Goal: Information Seeking & Learning: Find specific page/section

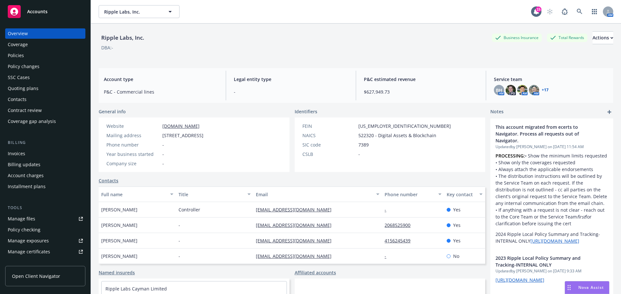
click at [39, 14] on span "Accounts" at bounding box center [37, 11] width 20 height 5
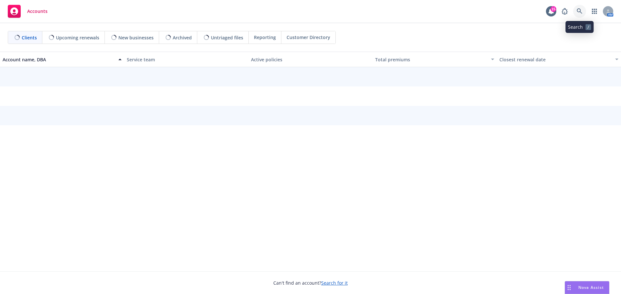
click at [579, 11] on icon at bounding box center [579, 11] width 6 height 6
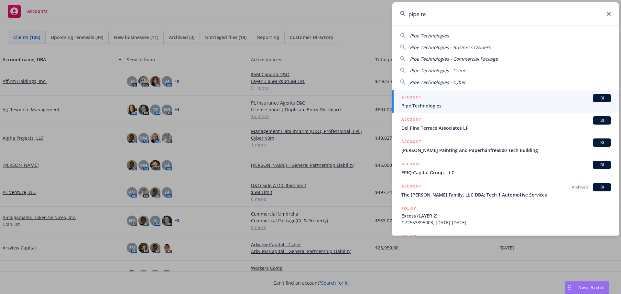
type input "pipe te"
click at [436, 105] on span "Pipe Technologies" at bounding box center [505, 105] width 209 height 7
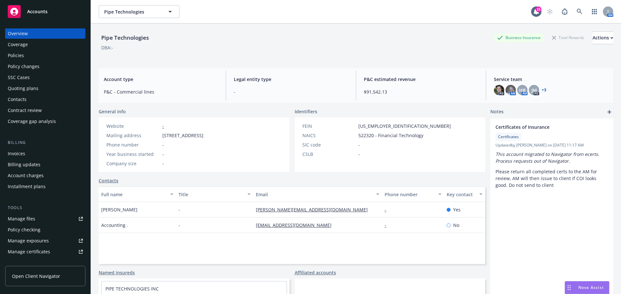
click at [19, 56] on div "Policies" at bounding box center [16, 55] width 16 height 10
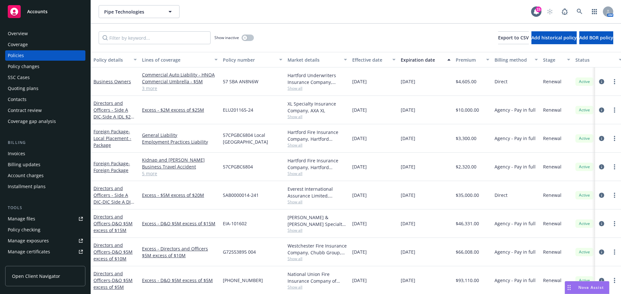
click at [294, 117] on span "Show all" at bounding box center [316, 116] width 59 height 5
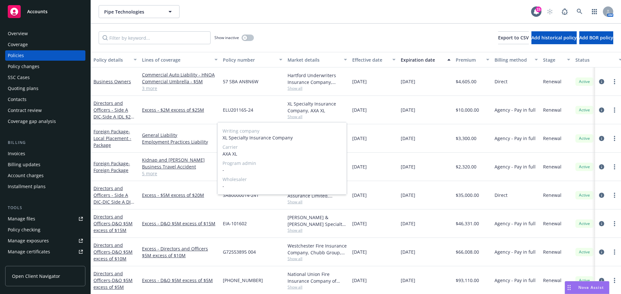
click at [294, 117] on span "Show all" at bounding box center [316, 116] width 59 height 5
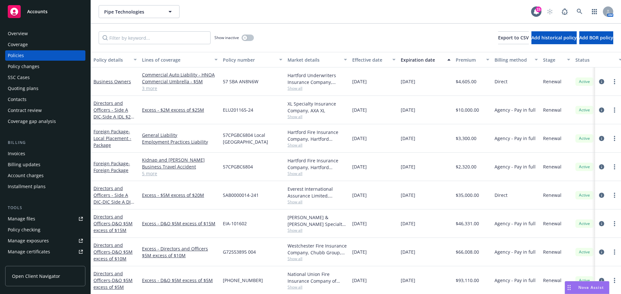
click at [295, 203] on span "Show all" at bounding box center [316, 201] width 59 height 5
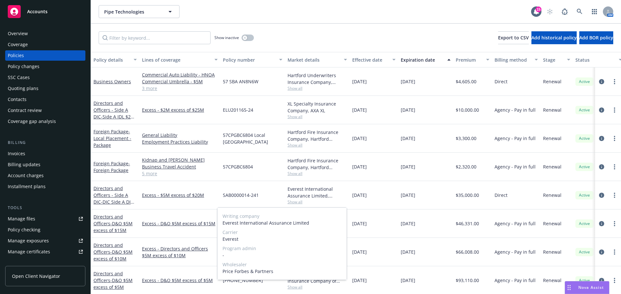
click at [295, 203] on span "Show all" at bounding box center [316, 201] width 59 height 5
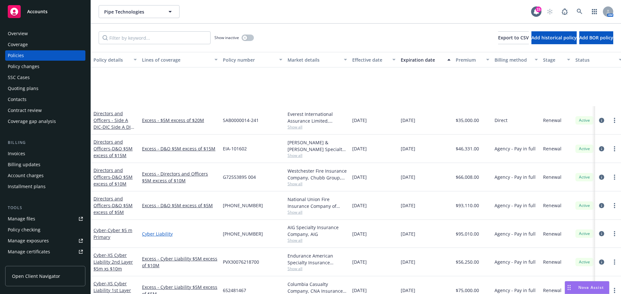
scroll to position [129, 0]
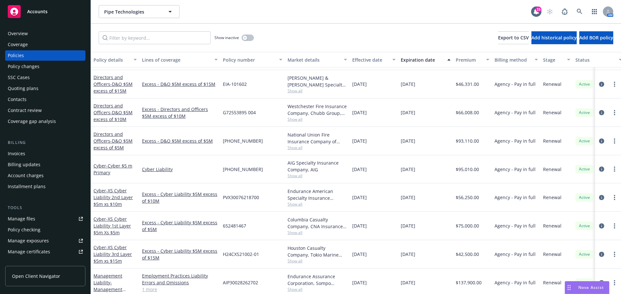
click at [295, 148] on span "Show all" at bounding box center [316, 147] width 59 height 5
click at [299, 118] on span "Show all" at bounding box center [316, 119] width 59 height 5
click at [298, 91] on span "Show all" at bounding box center [316, 90] width 59 height 5
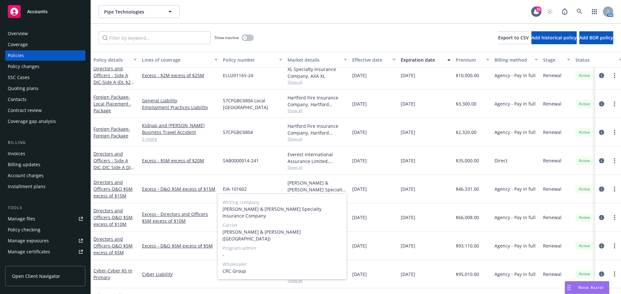
scroll to position [0, 0]
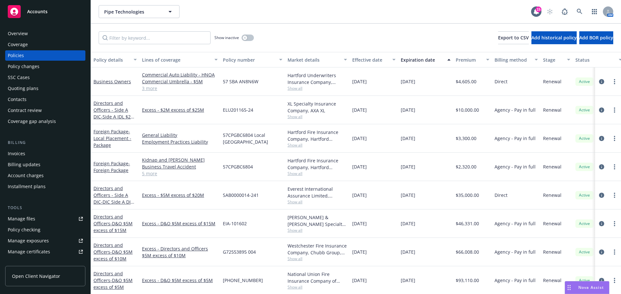
click at [293, 117] on span "Show all" at bounding box center [316, 116] width 59 height 5
click at [313, 198] on div "Everest International Assurance Limited, Everest, Price Forbes & Partners" at bounding box center [316, 193] width 59 height 14
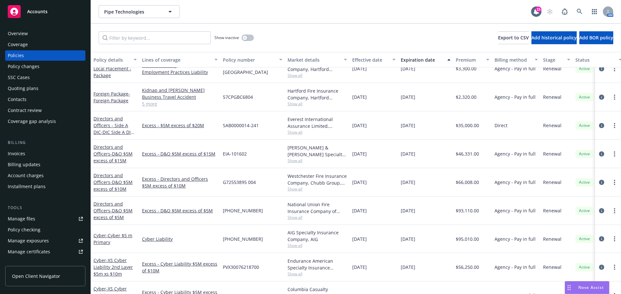
scroll to position [129, 0]
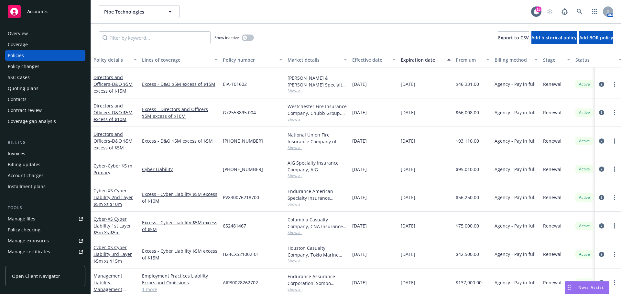
click at [299, 177] on span "Show all" at bounding box center [316, 175] width 59 height 5
click at [198, 171] on link "Cyber Liability" at bounding box center [180, 169] width 76 height 7
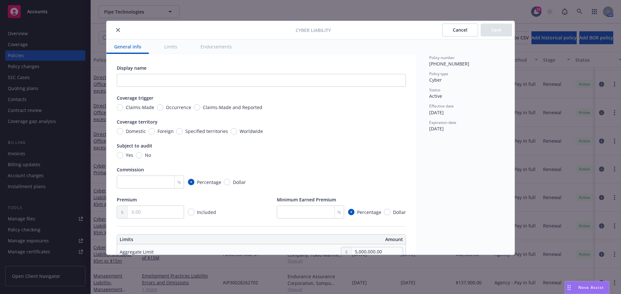
click at [117, 30] on icon "close" at bounding box center [118, 30] width 4 height 4
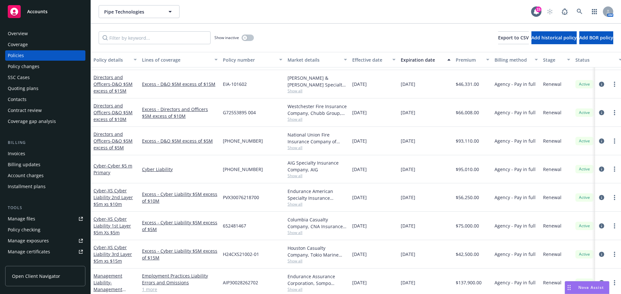
click at [295, 201] on div "Endurance American Specialty Insurance Company, Sompo International, CRC Group" at bounding box center [316, 195] width 59 height 14
click at [295, 204] on span "Show all" at bounding box center [316, 204] width 59 height 5
click at [177, 206] on div "Excess - Cyber Liability $5M excess of $10M" at bounding box center [179, 198] width 81 height 28
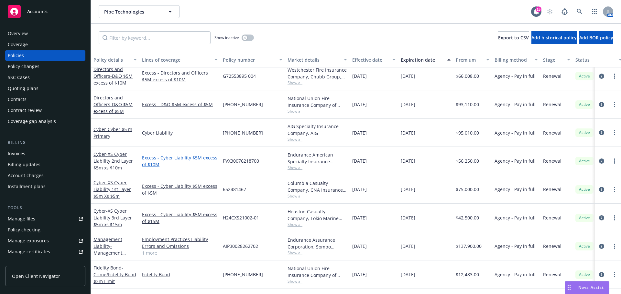
scroll to position [194, 0]
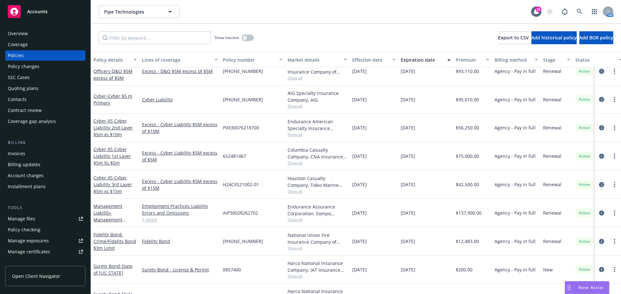
click at [289, 163] on span "Show all" at bounding box center [316, 162] width 59 height 5
click at [259, 155] on div "652481467" at bounding box center [252, 156] width 65 height 28
click at [292, 136] on span "Show all" at bounding box center [316, 134] width 59 height 5
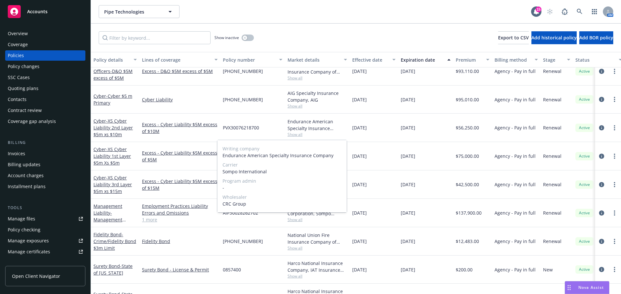
click at [292, 136] on span "Show all" at bounding box center [316, 134] width 59 height 5
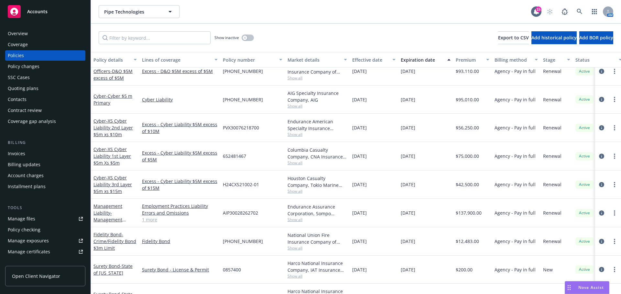
click at [292, 190] on span "Show all" at bounding box center [316, 191] width 59 height 5
click at [270, 168] on div "652481467" at bounding box center [252, 156] width 65 height 28
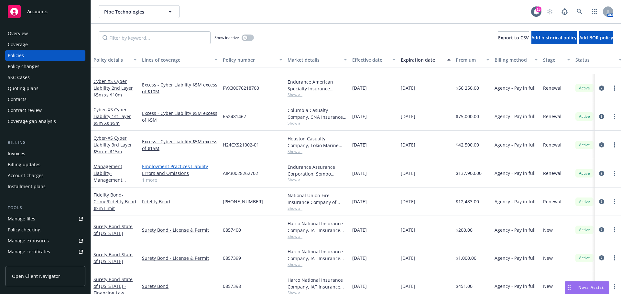
scroll to position [291, 0]
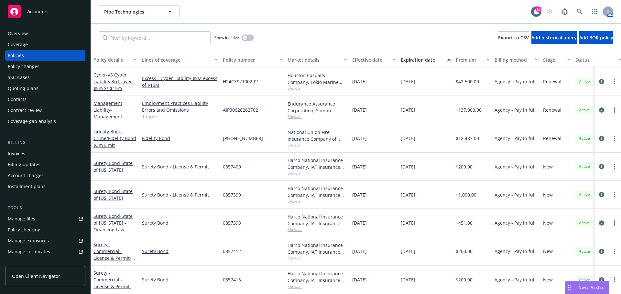
click at [294, 144] on span "Show all" at bounding box center [316, 145] width 59 height 5
click at [192, 221] on link "Surety Bond" at bounding box center [180, 223] width 76 height 7
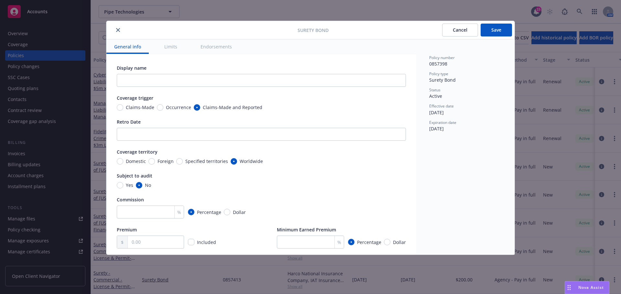
click at [118, 30] on icon "close" at bounding box center [118, 30] width 4 height 4
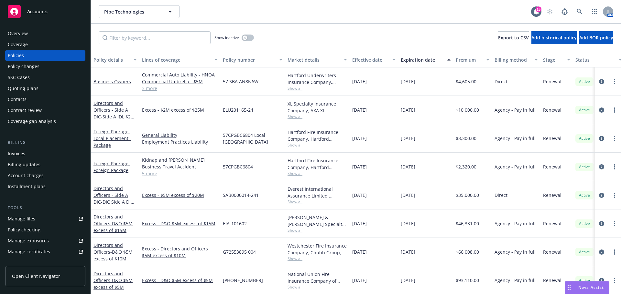
scroll to position [129, 0]
